Goal: Transaction & Acquisition: Purchase product/service

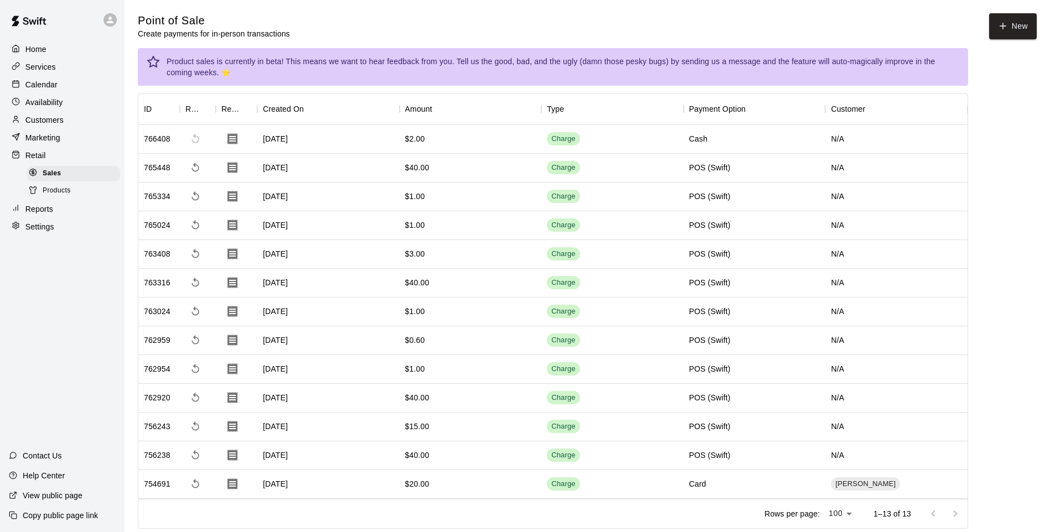
click at [1001, 27] on icon "button" at bounding box center [1003, 26] width 10 height 10
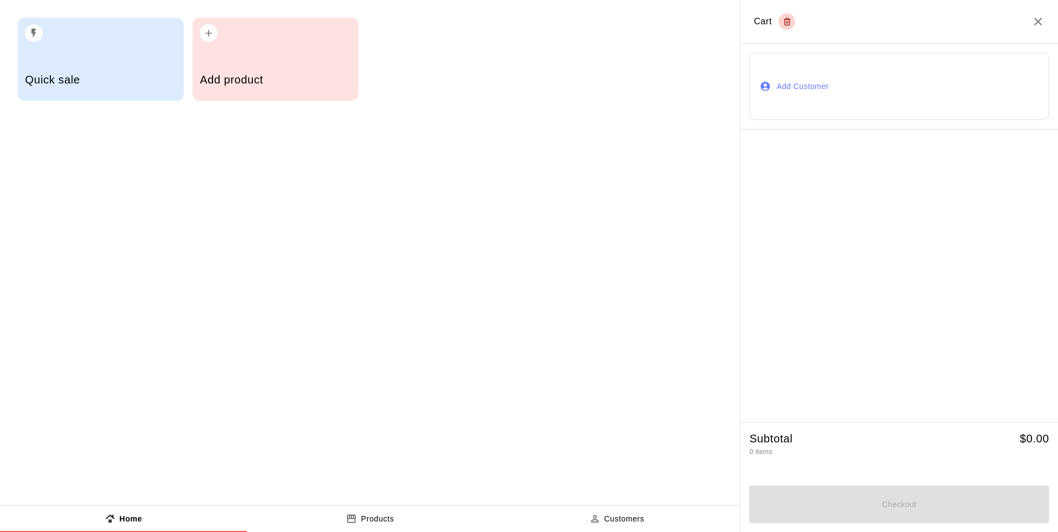
click at [226, 31] on div "button" at bounding box center [275, 30] width 151 height 24
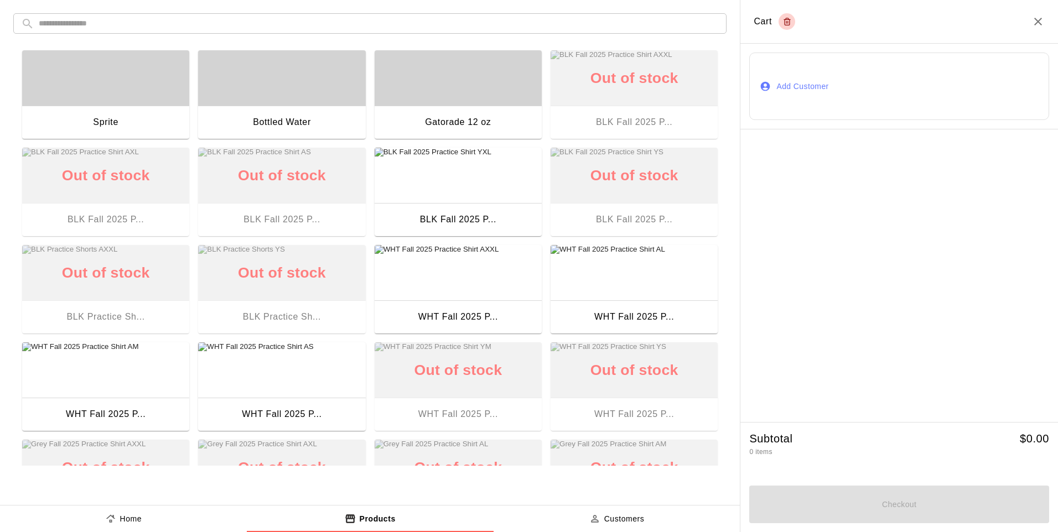
click at [360, 17] on input "text" at bounding box center [379, 23] width 680 height 20
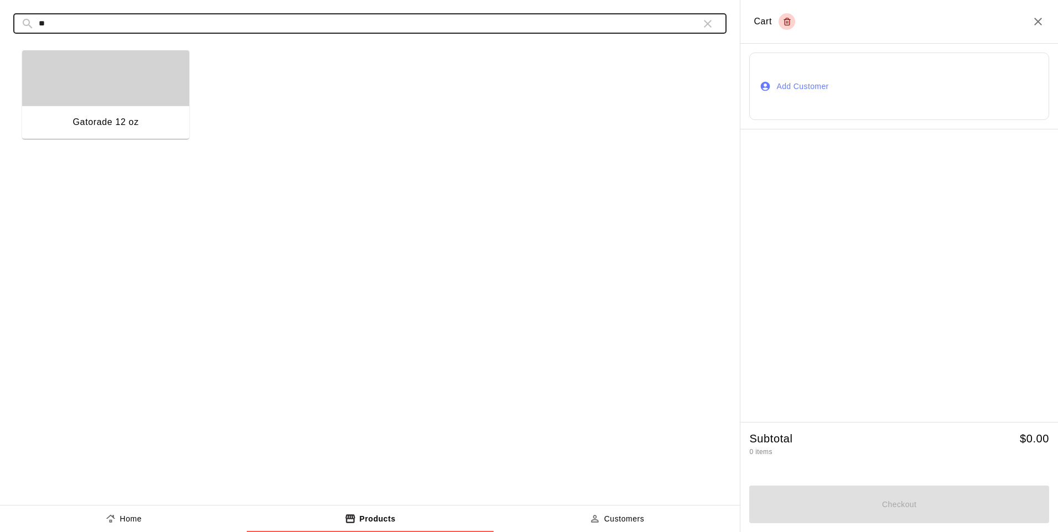
type input "**"
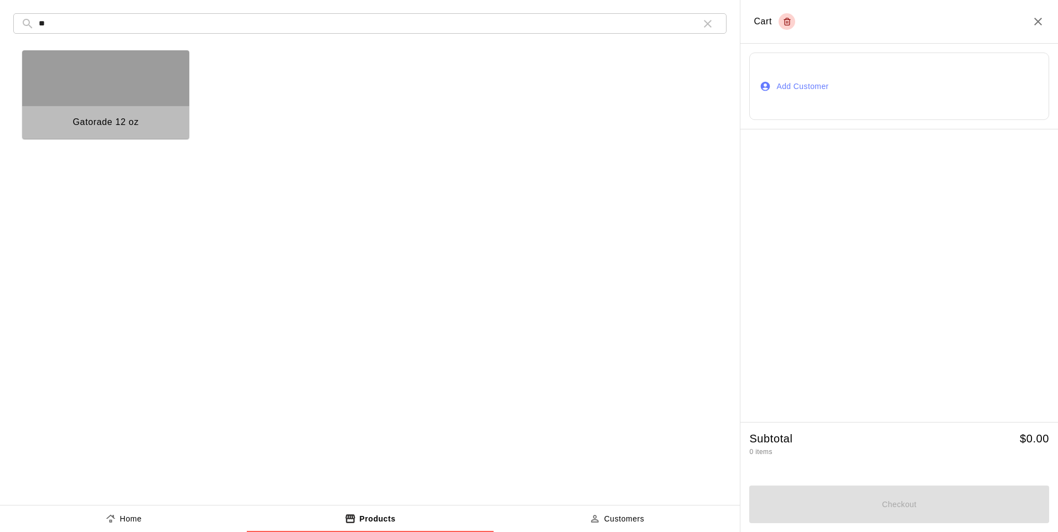
click at [107, 61] on div "button" at bounding box center [105, 77] width 167 height 55
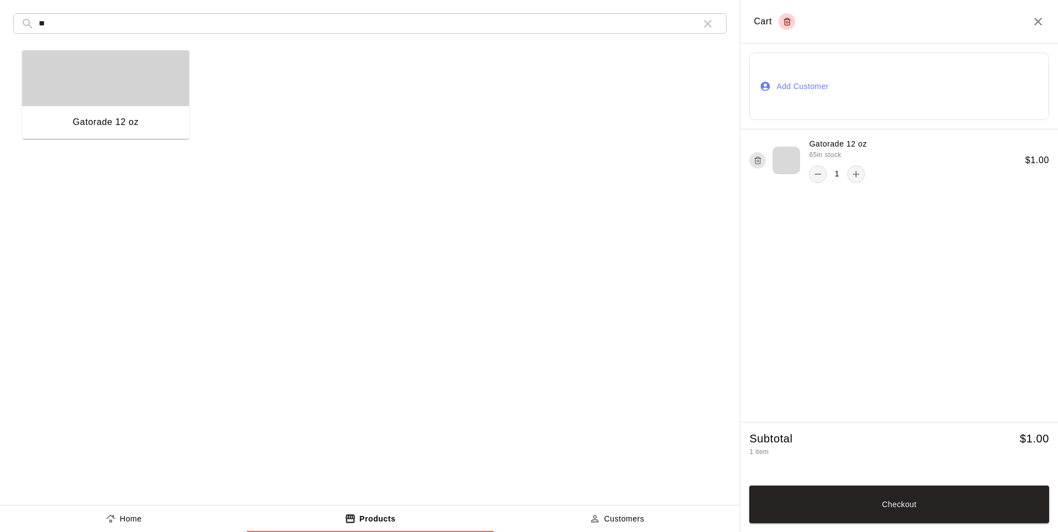
click at [857, 180] on button "add" at bounding box center [856, 174] width 18 height 18
click at [820, 176] on icon "remove" at bounding box center [817, 174] width 11 height 11
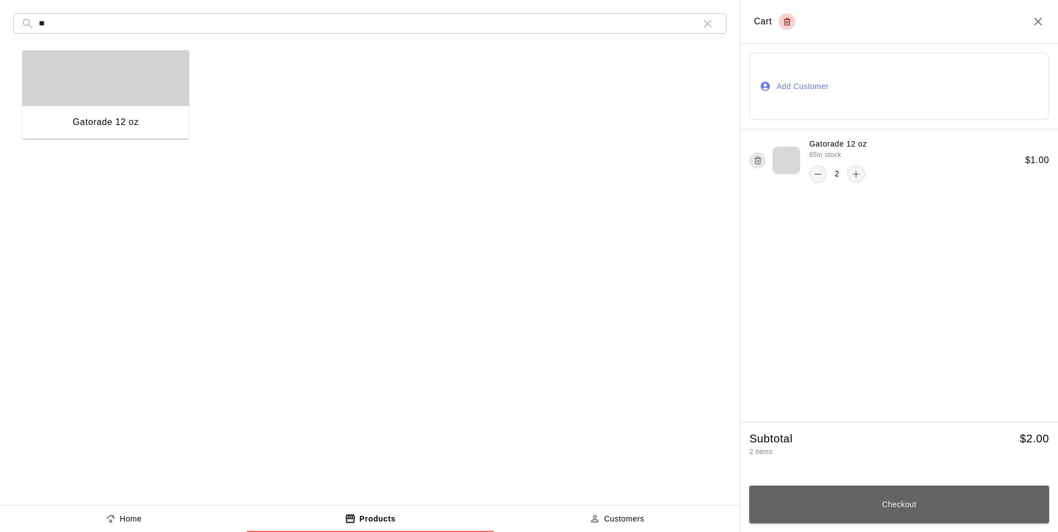
click at [838, 513] on button "Checkout" at bounding box center [899, 505] width 300 height 38
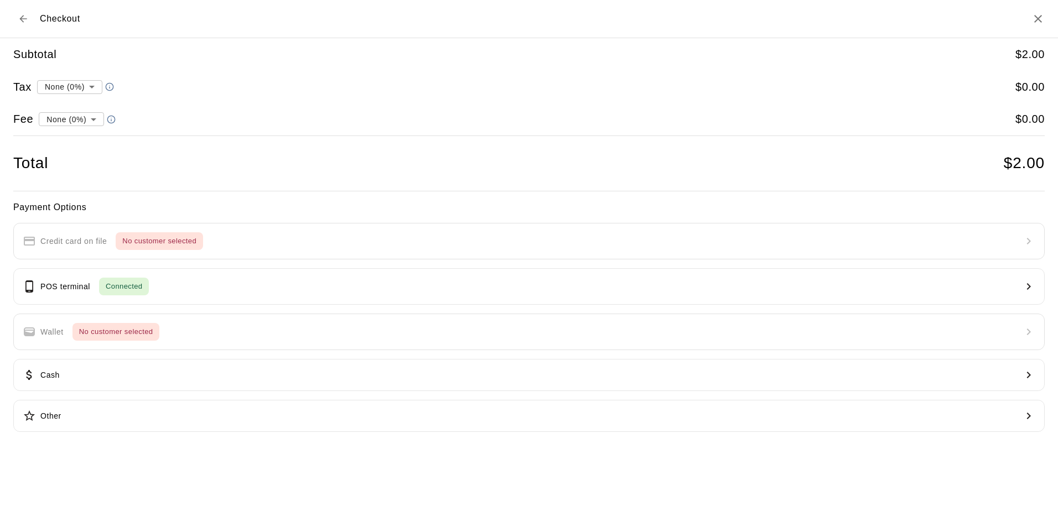
click at [128, 382] on button "Cash" at bounding box center [528, 375] width 1031 height 32
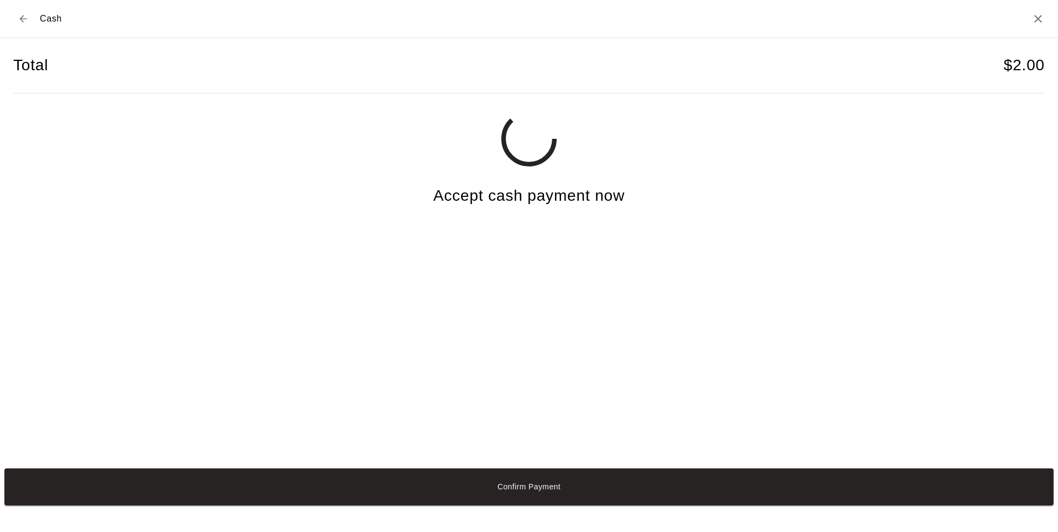
click at [337, 492] on button "Confirm Payment" at bounding box center [528, 487] width 1049 height 37
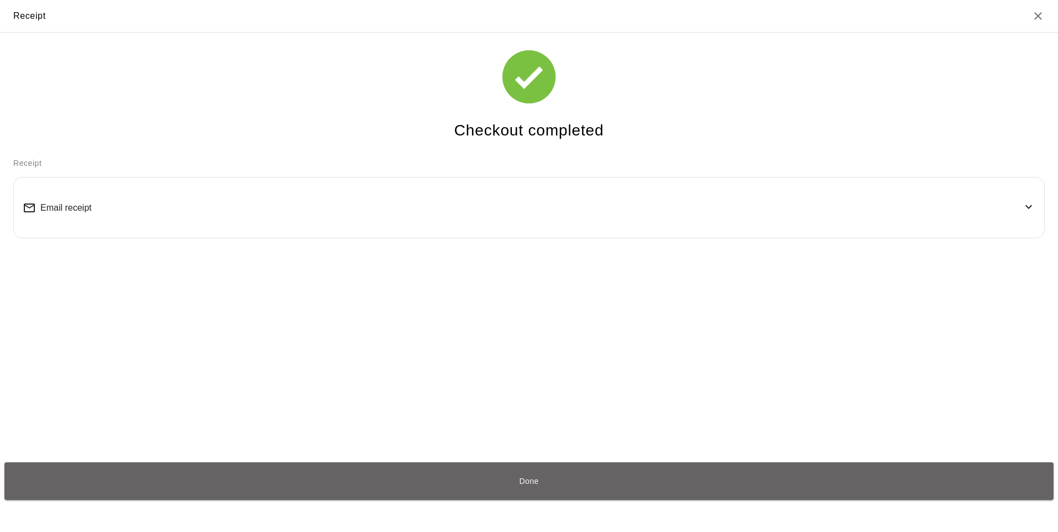
click at [486, 481] on button "Done" at bounding box center [528, 481] width 1049 height 37
